Goal: Transaction & Acquisition: Purchase product/service

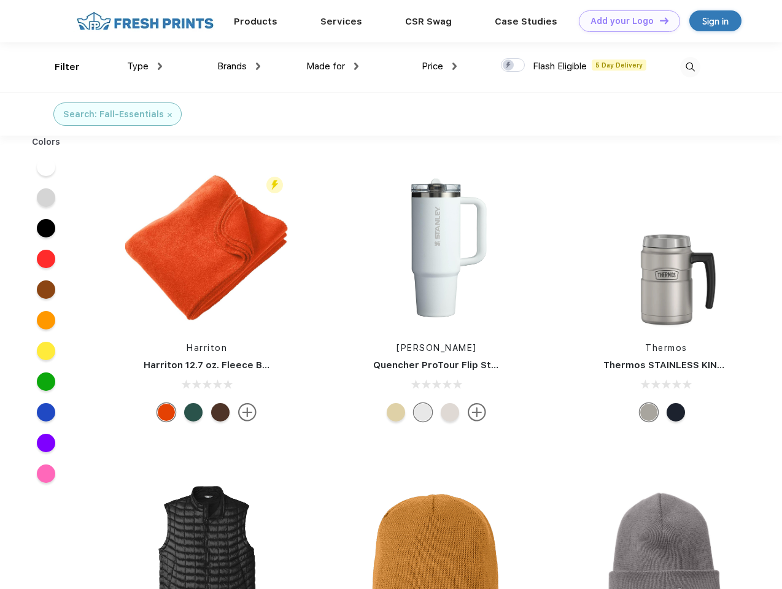
click at [625, 21] on link "Add your Logo Design Tool" at bounding box center [629, 20] width 101 height 21
click at [0, 0] on div "Design Tool" at bounding box center [0, 0] width 0 height 0
click at [658, 20] on link "Add your Logo Design Tool" at bounding box center [629, 20] width 101 height 21
click at [59, 67] on div "Filter" at bounding box center [67, 67] width 25 height 14
click at [145, 66] on span "Type" at bounding box center [137, 66] width 21 height 11
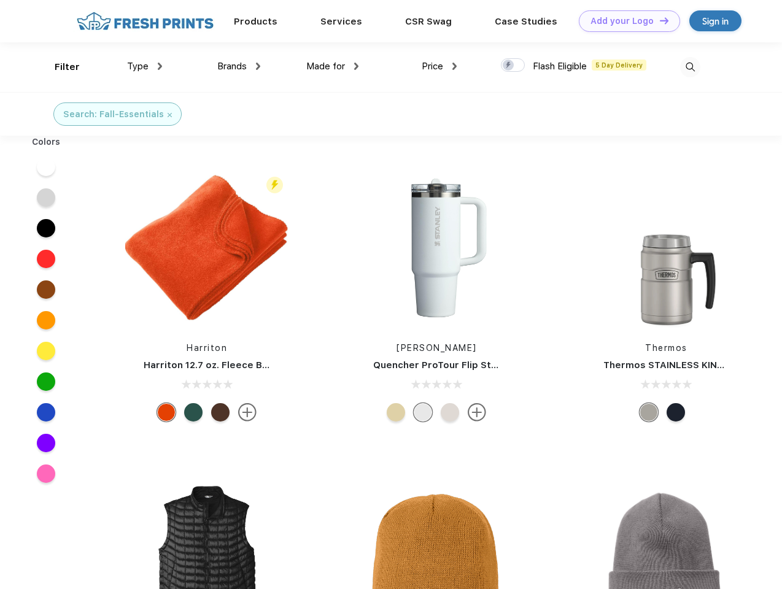
click at [239, 66] on span "Brands" at bounding box center [231, 66] width 29 height 11
click at [333, 66] on span "Made for" at bounding box center [325, 66] width 39 height 11
click at [439, 66] on span "Price" at bounding box center [432, 66] width 21 height 11
click at [513, 66] on div at bounding box center [513, 65] width 24 height 14
click at [509, 66] on input "checkbox" at bounding box center [505, 62] width 8 height 8
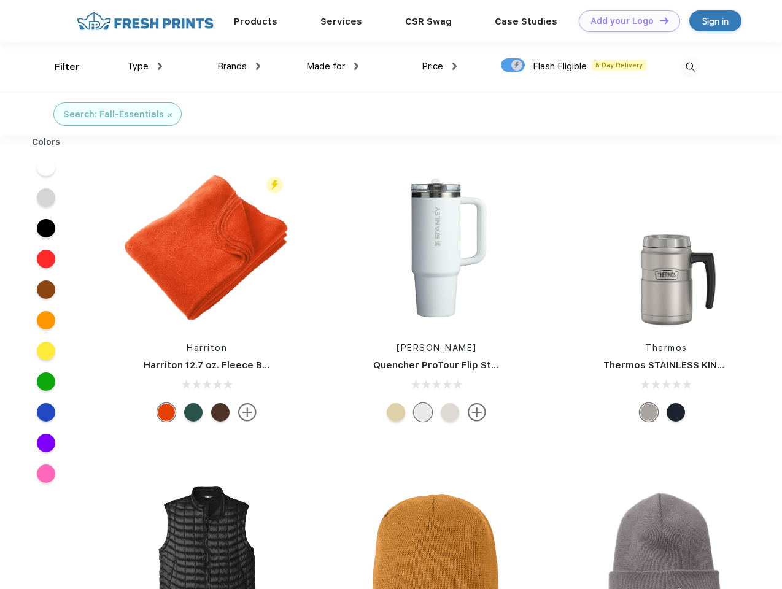
click at [690, 67] on img at bounding box center [690, 67] width 20 height 20
